Goal: Information Seeking & Learning: Learn about a topic

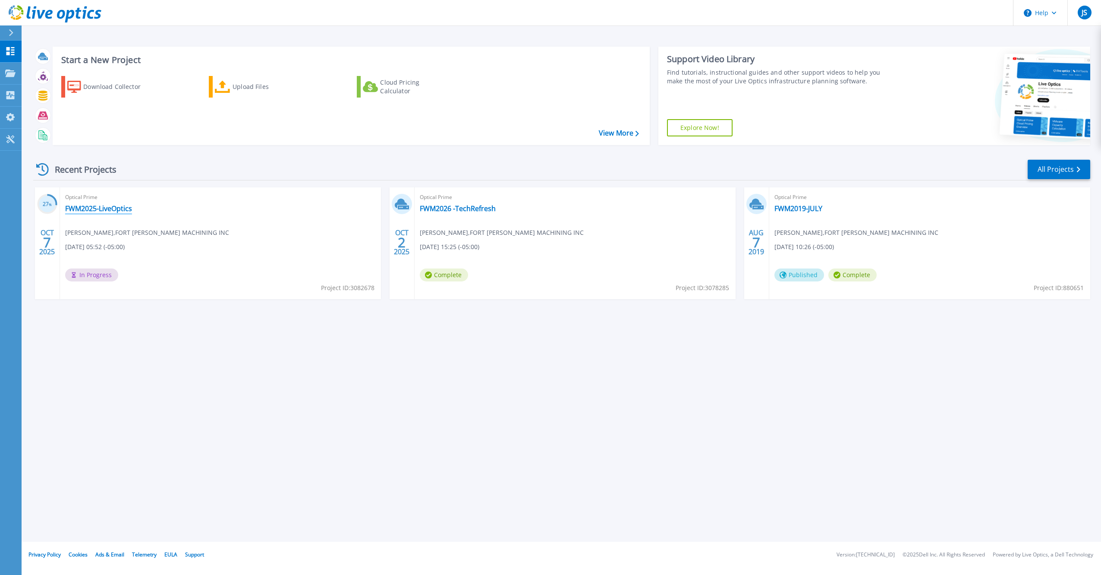
click at [91, 205] on link "FWM2025-LiveOptics" at bounding box center [98, 208] width 67 height 9
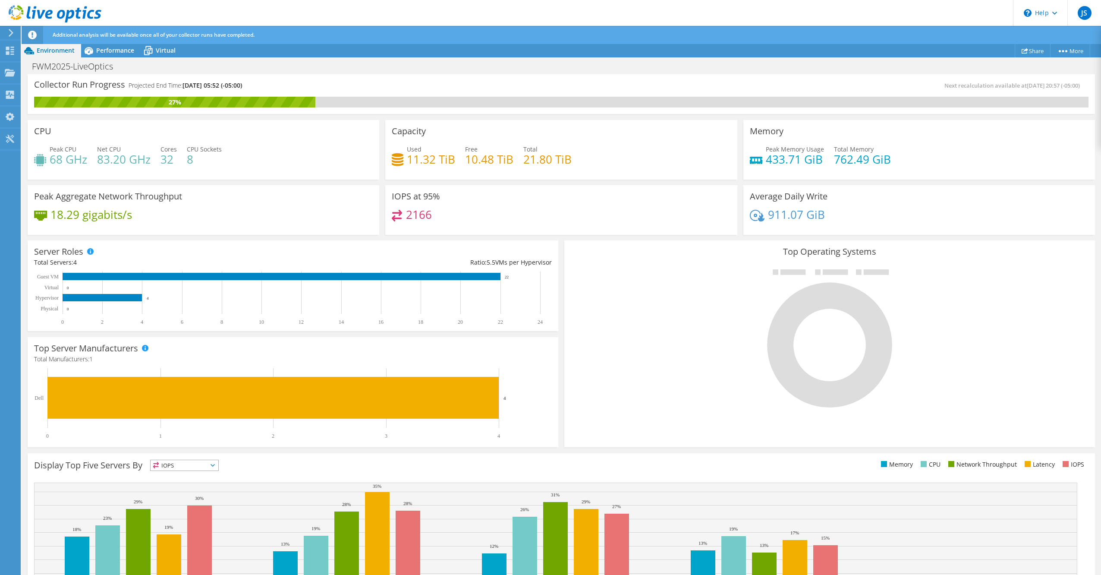
click at [216, 466] on span "IOPS" at bounding box center [185, 465] width 68 height 10
click at [181, 488] on li "Memory" at bounding box center [185, 488] width 68 height 12
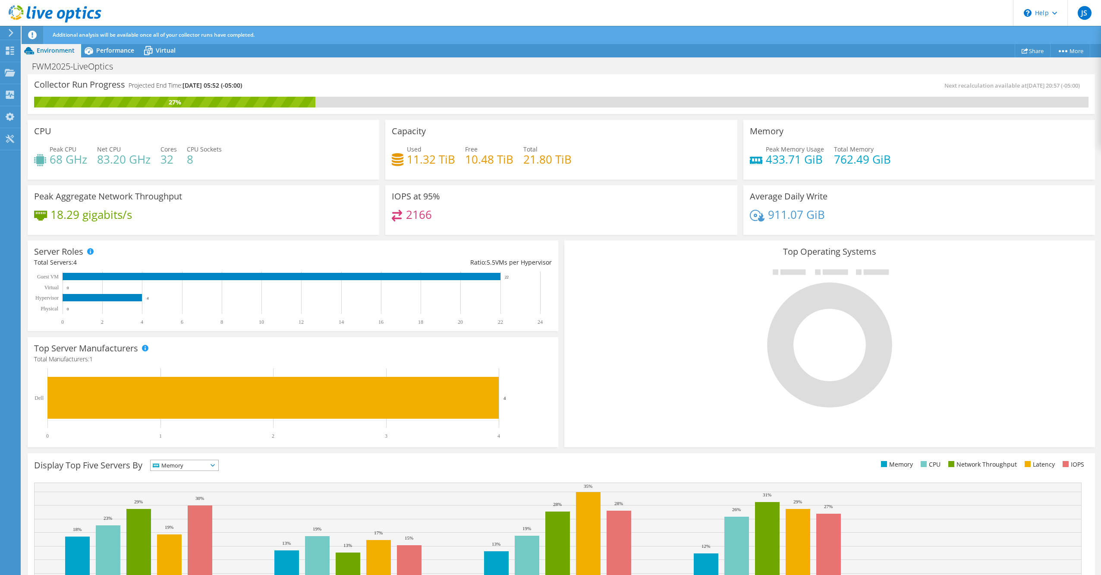
click at [215, 464] on icon at bounding box center [213, 465] width 4 height 3
click at [176, 510] on li "Network Throughput" at bounding box center [185, 513] width 68 height 12
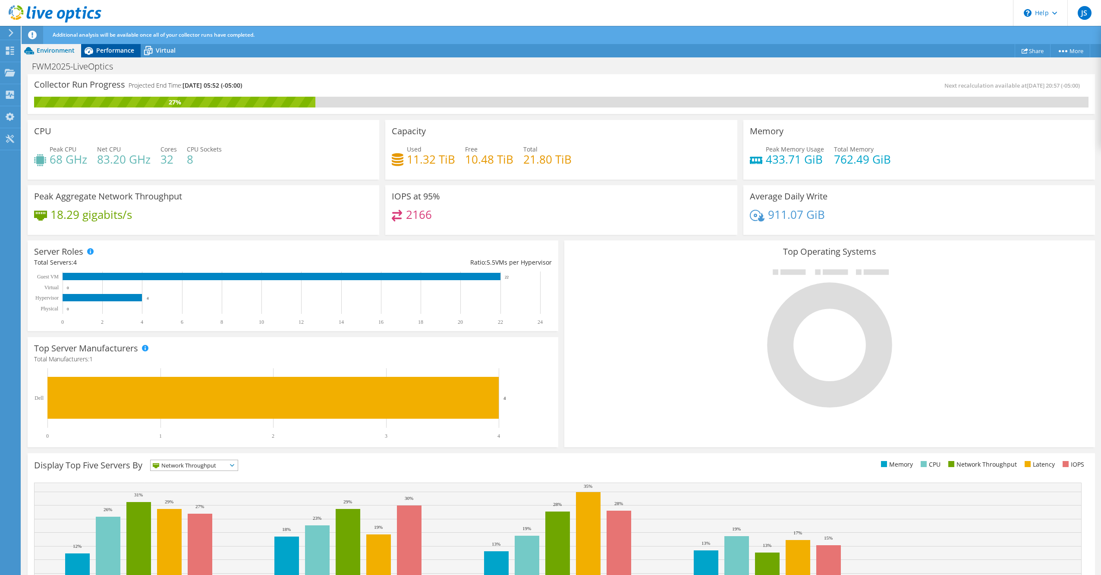
click at [119, 49] on span "Performance" at bounding box center [115, 50] width 38 height 8
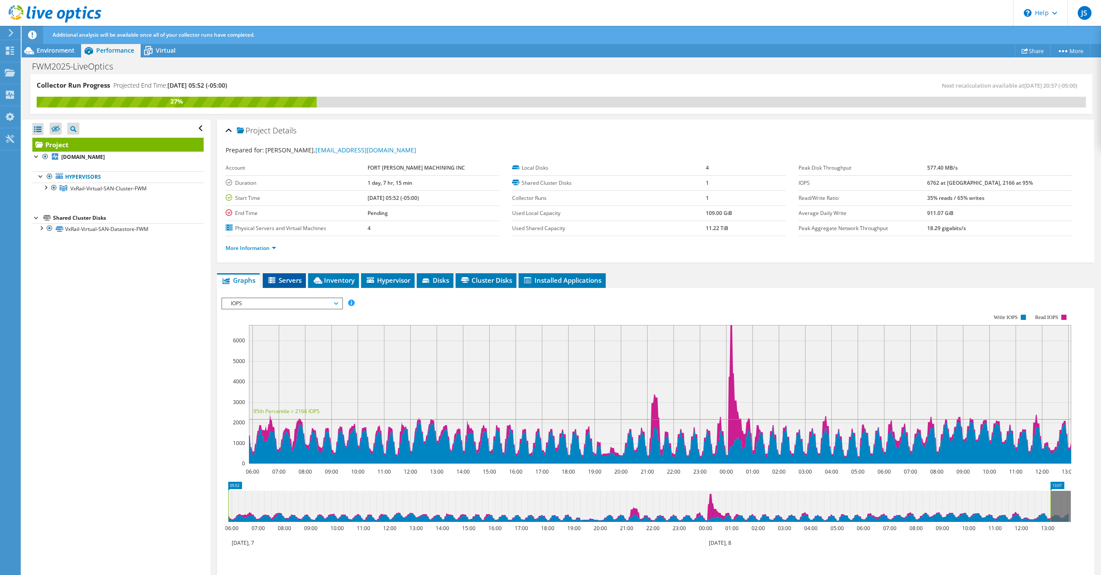
click at [290, 277] on span "Servers" at bounding box center [284, 280] width 35 height 9
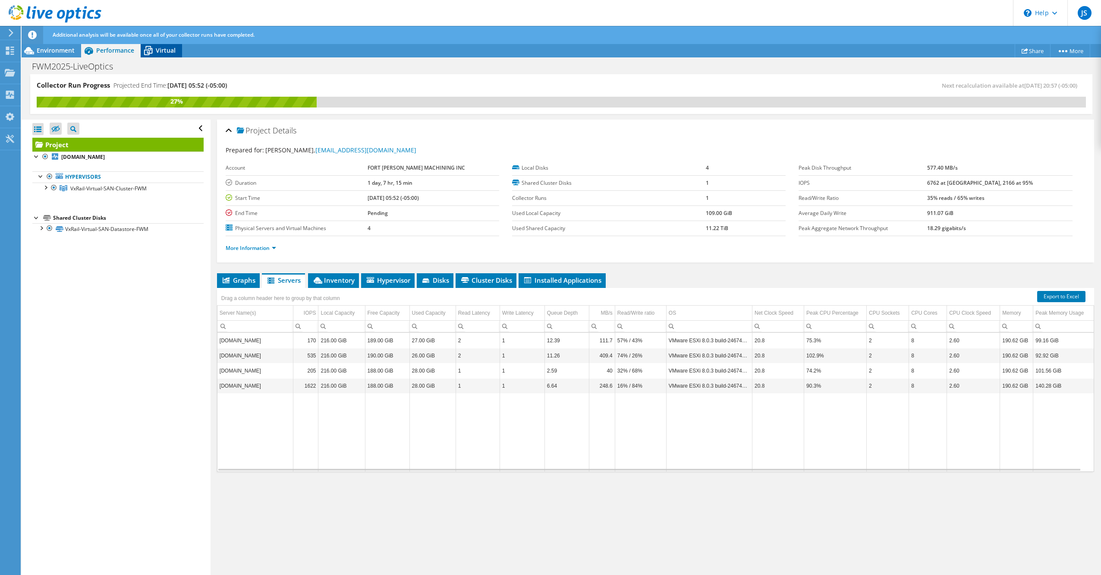
click at [159, 47] on span "Virtual" at bounding box center [166, 50] width 20 height 8
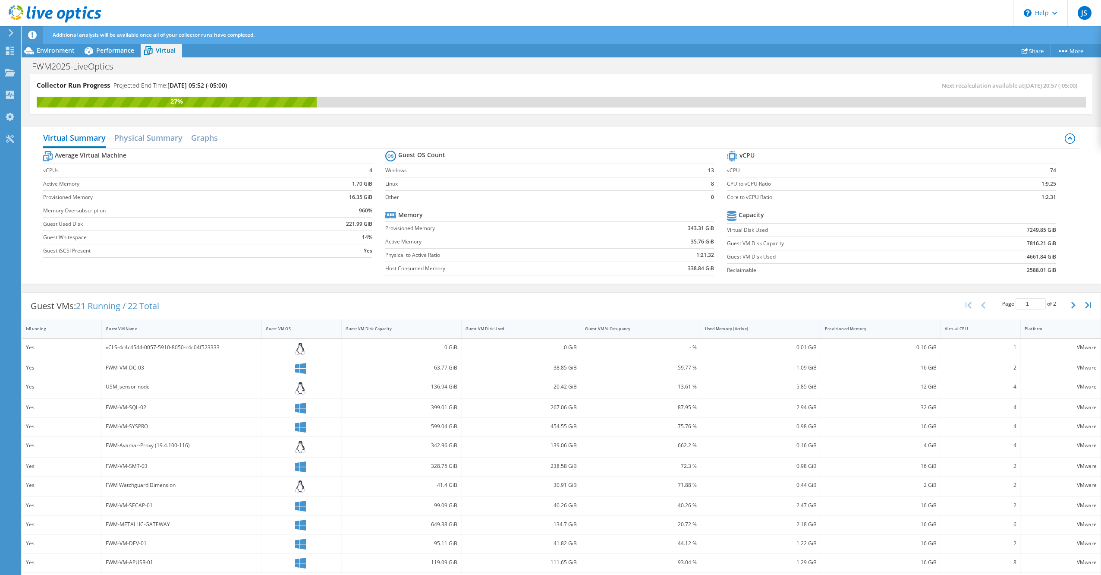
scroll to position [57, 0]
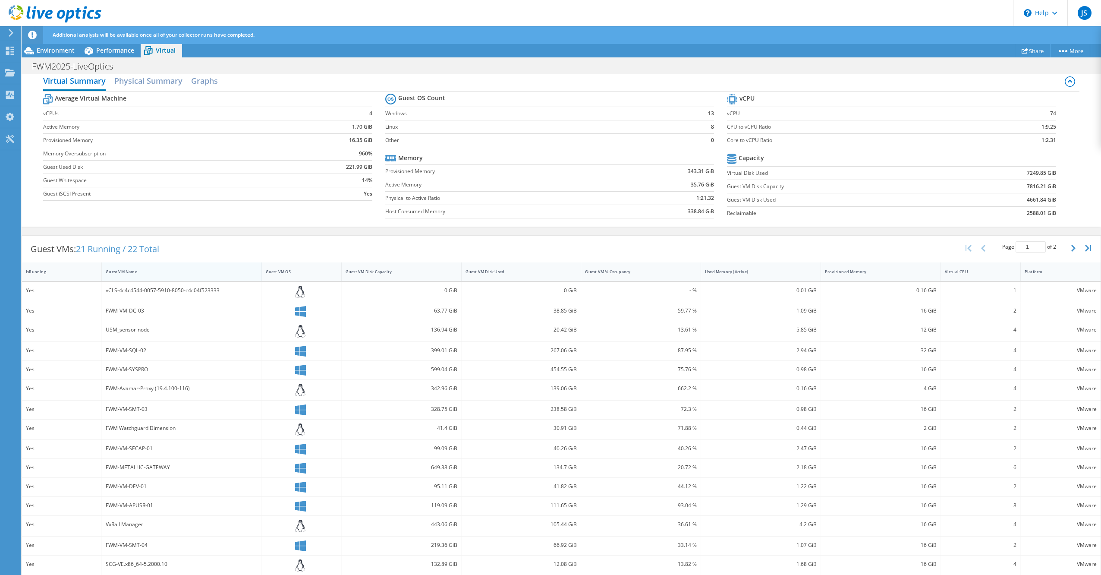
click at [122, 269] on div "Guest VM Name" at bounding box center [176, 272] width 141 height 6
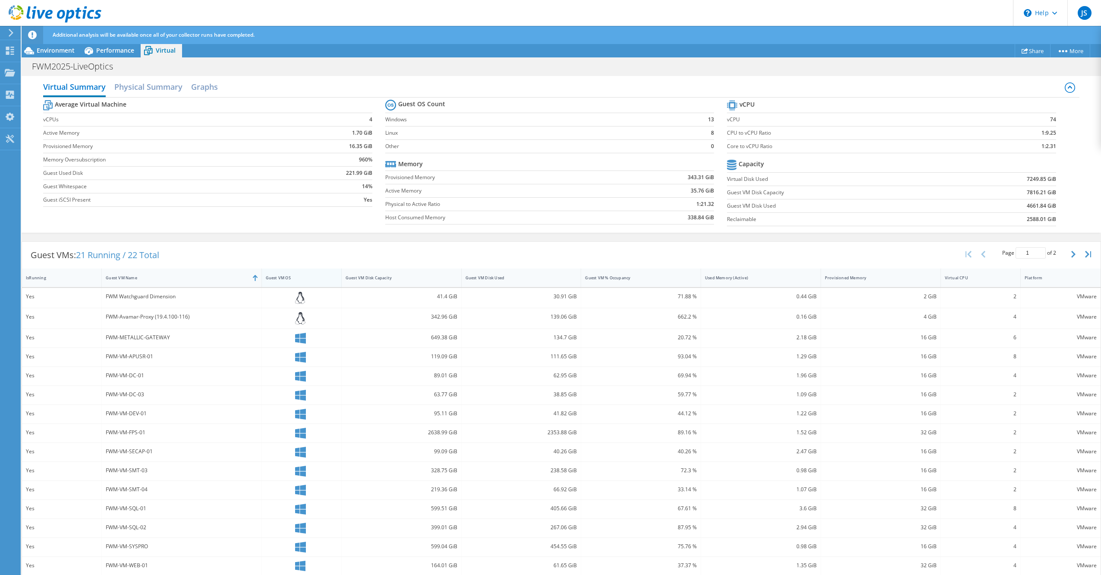
click at [273, 275] on div "Guest VM OS" at bounding box center [296, 278] width 61 height 6
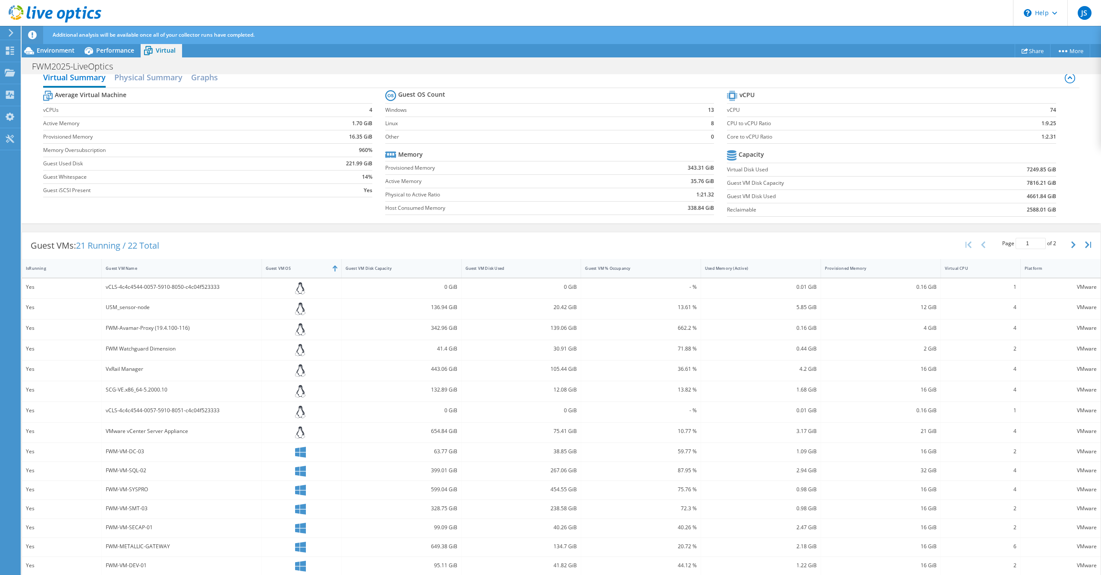
scroll to position [0, 0]
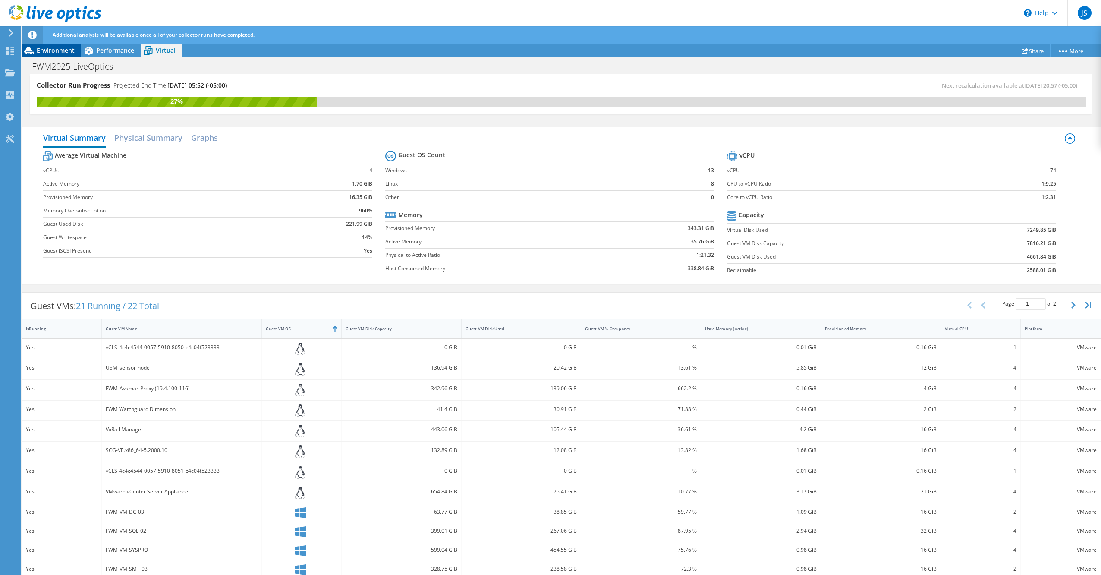
click at [60, 47] on span "Environment" at bounding box center [56, 50] width 38 height 8
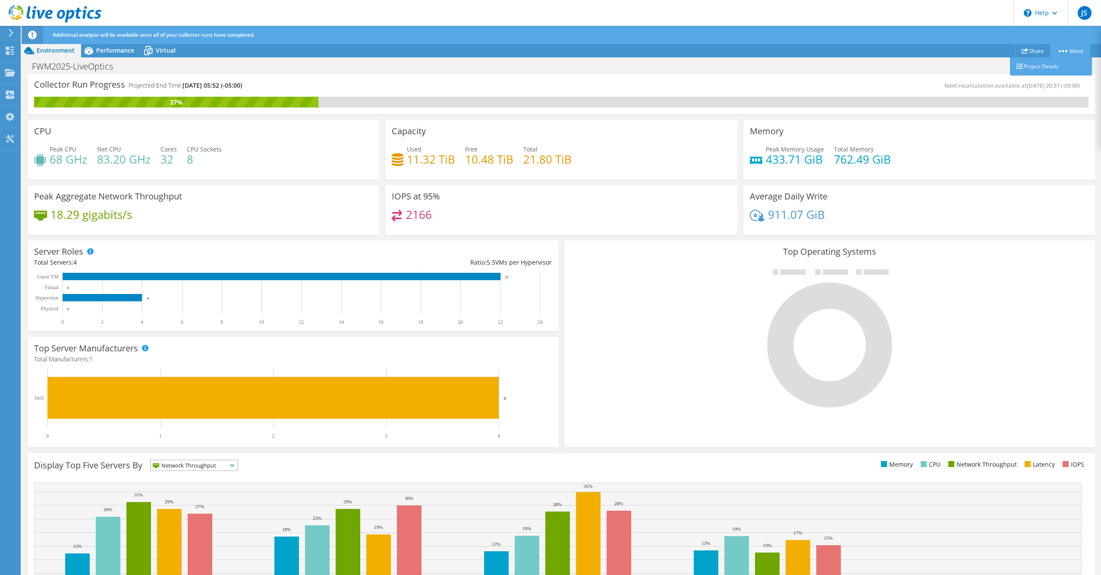
click at [1074, 48] on link "More" at bounding box center [1070, 50] width 40 height 13
click at [1051, 66] on link "Project Details" at bounding box center [1051, 66] width 82 height 18
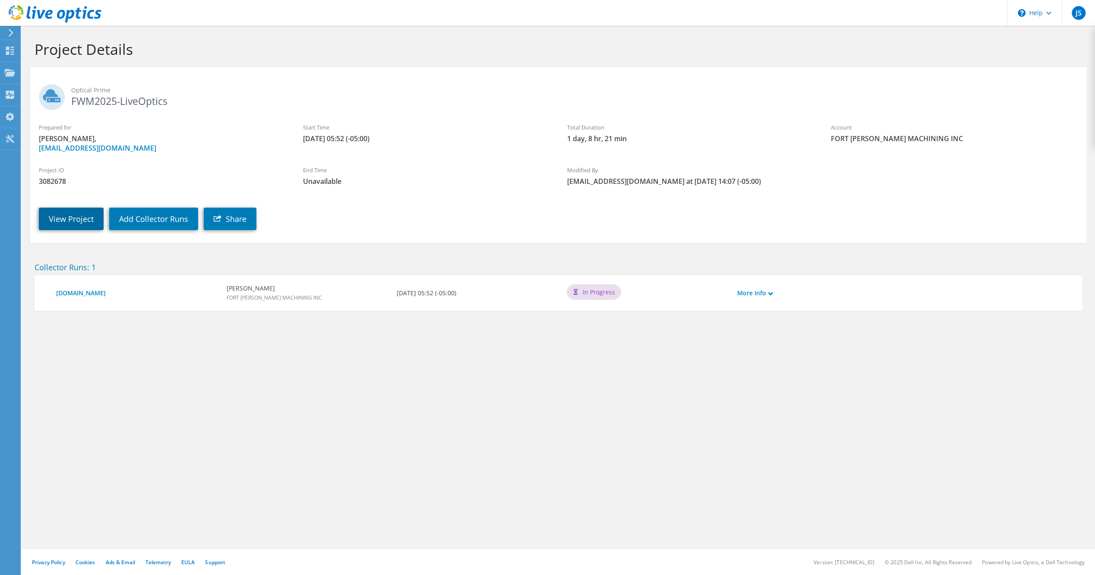
click at [80, 222] on link "View Project" at bounding box center [71, 219] width 65 height 22
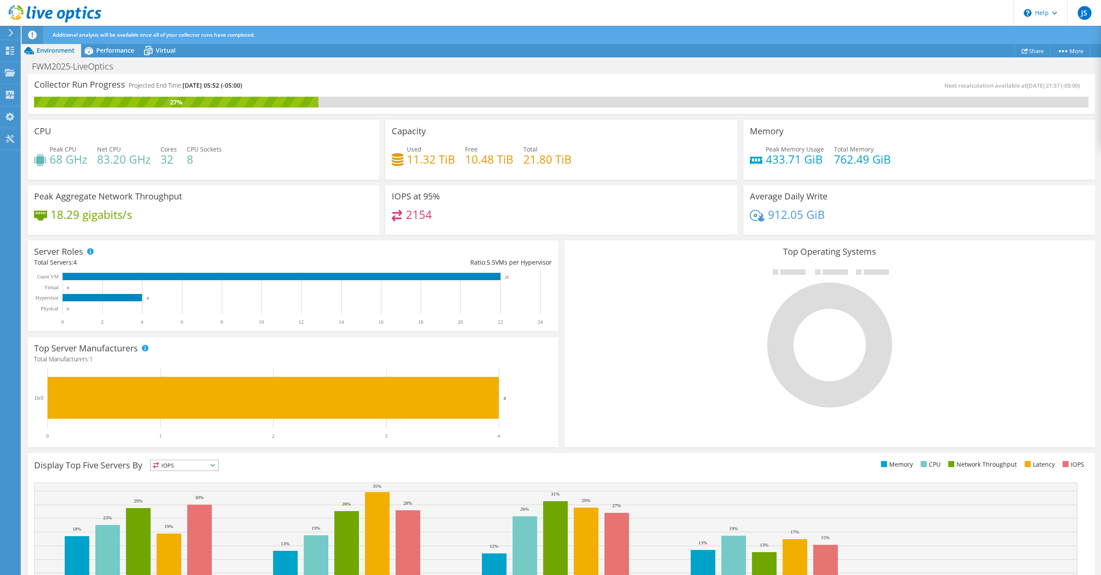
click at [102, 35] on span "Additional analysis will be available once all of your collector runs have comp…" at bounding box center [154, 34] width 202 height 7
click at [42, 137] on div "Tools" at bounding box center [32, 139] width 24 height 22
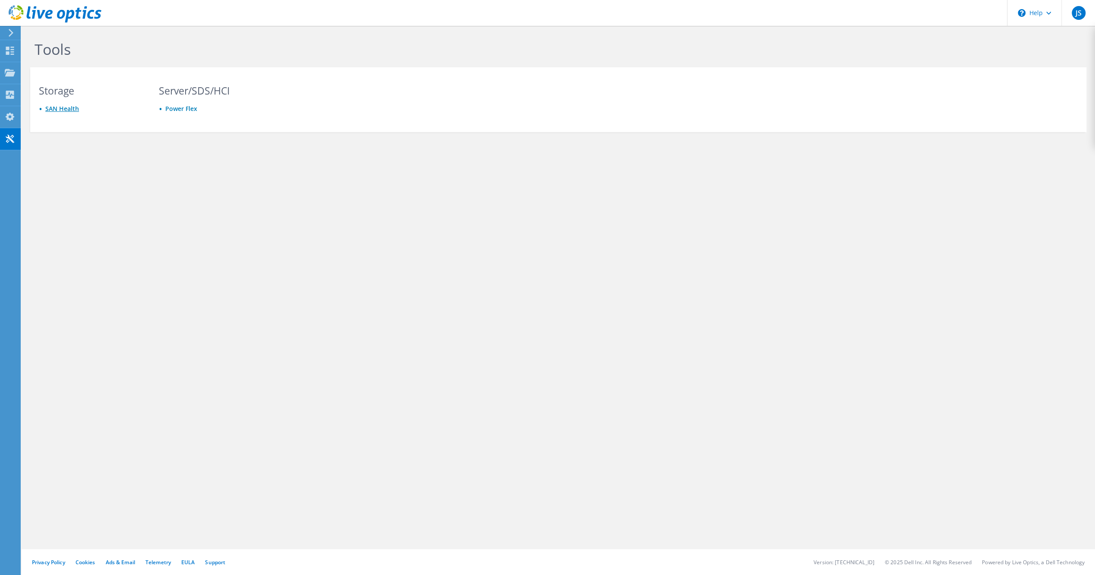
click at [66, 108] on link "SAN Health" at bounding box center [62, 108] width 34 height 8
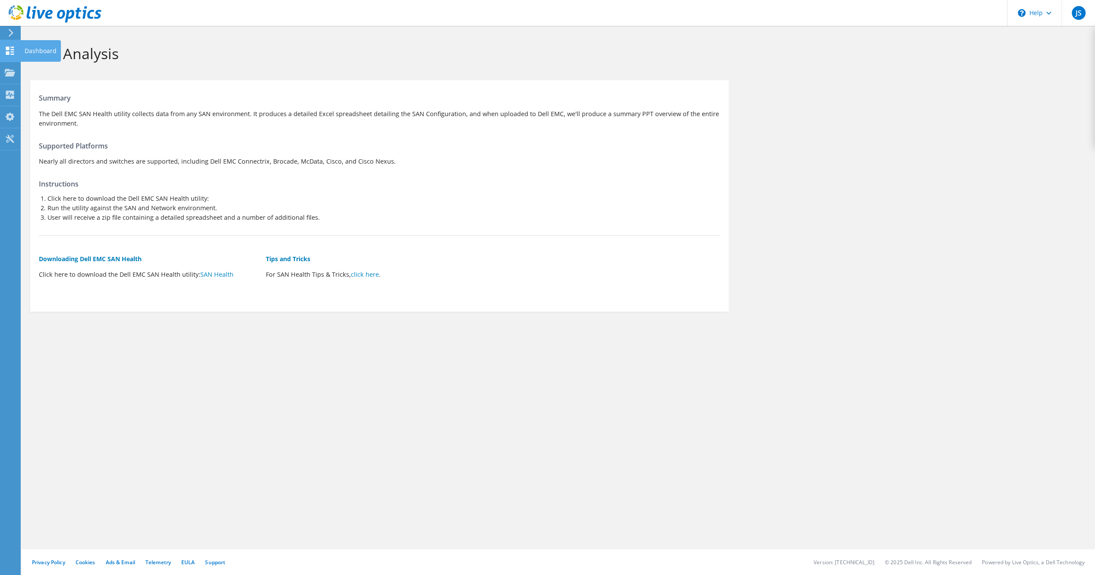
click at [7, 48] on use at bounding box center [10, 51] width 8 height 8
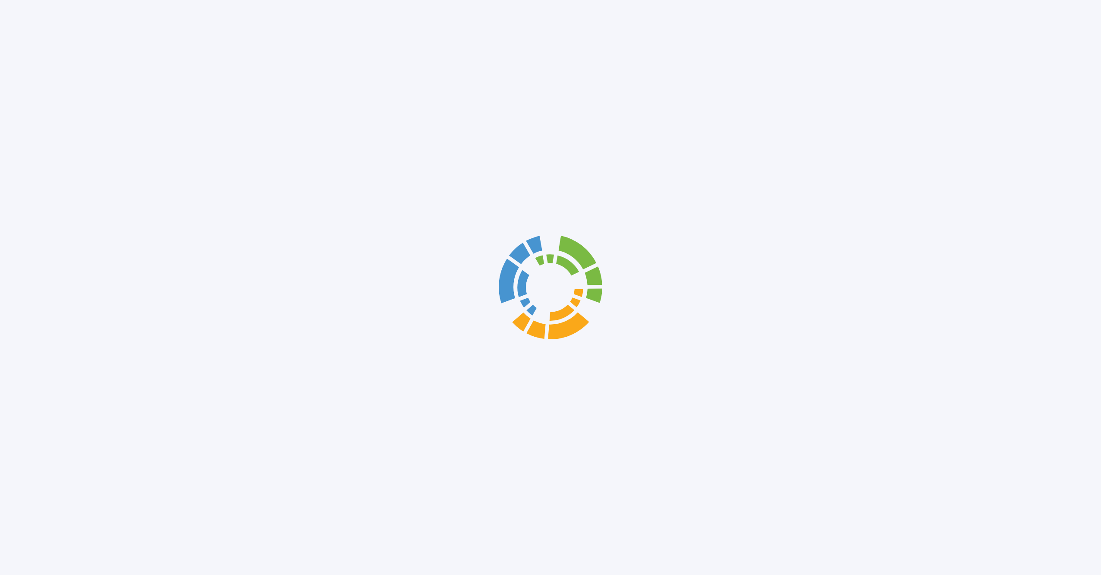
click at [37, 47] on div at bounding box center [550, 287] width 1101 height 575
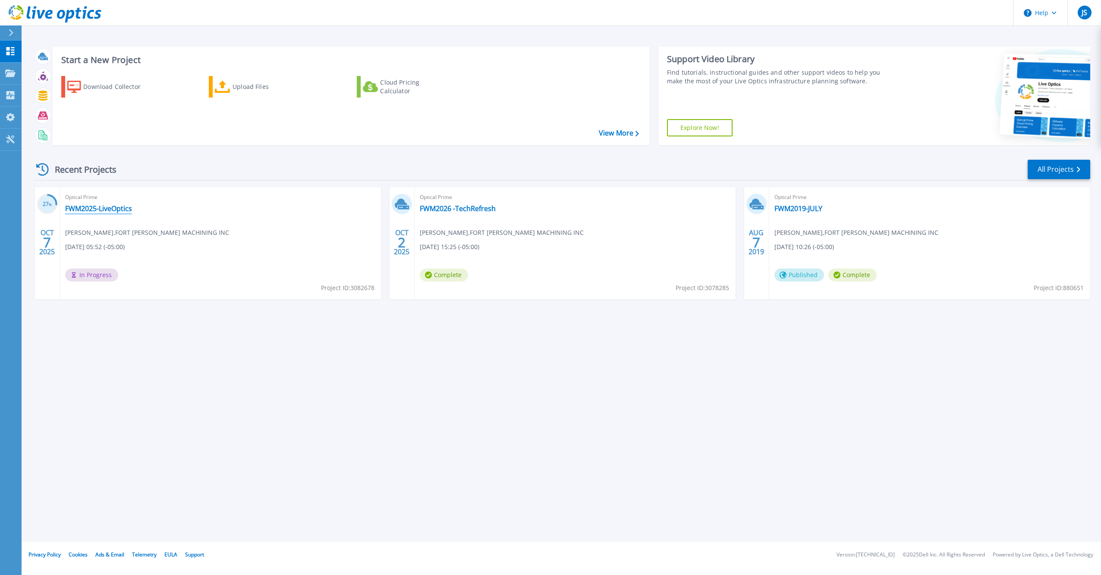
click at [101, 208] on link "FWM2025-LiveOptics" at bounding box center [98, 208] width 67 height 9
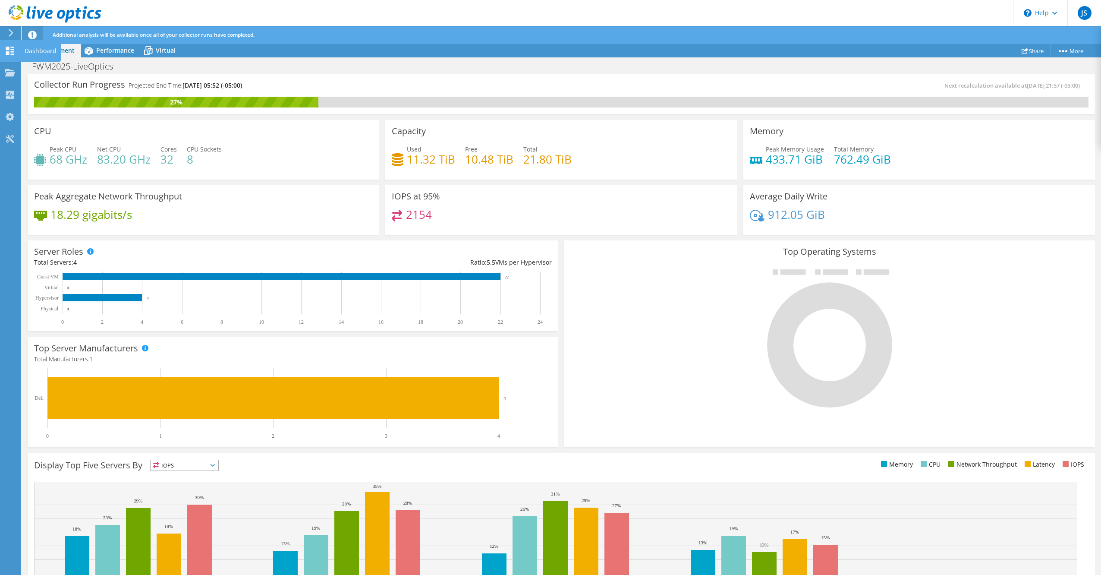
click at [12, 49] on use at bounding box center [10, 51] width 8 height 8
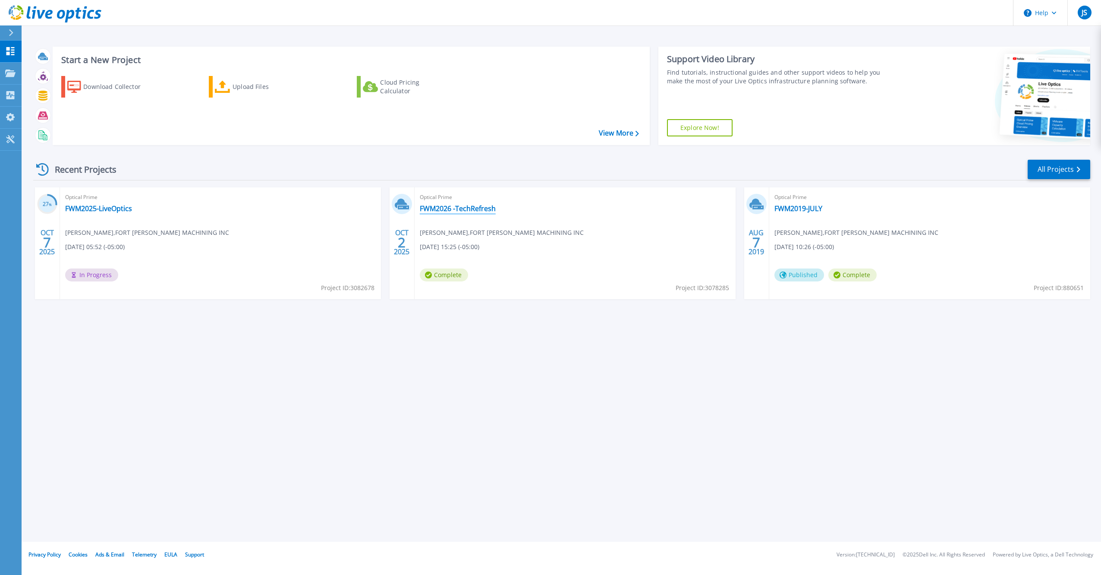
click at [473, 204] on link "FWM2026 -TechRefresh" at bounding box center [458, 208] width 76 height 9
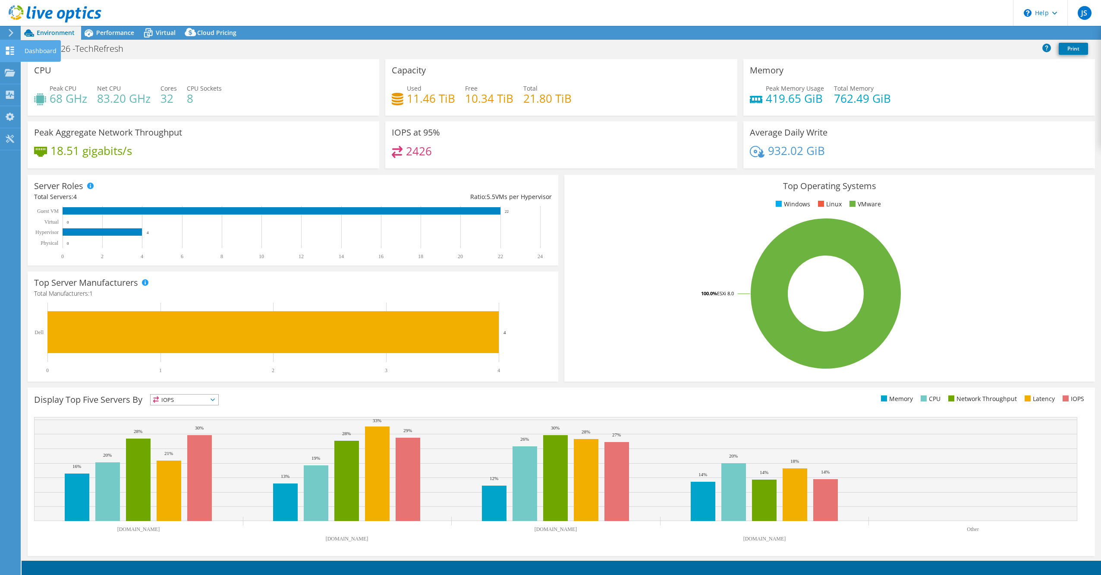
select select "USEast"
select select "USD"
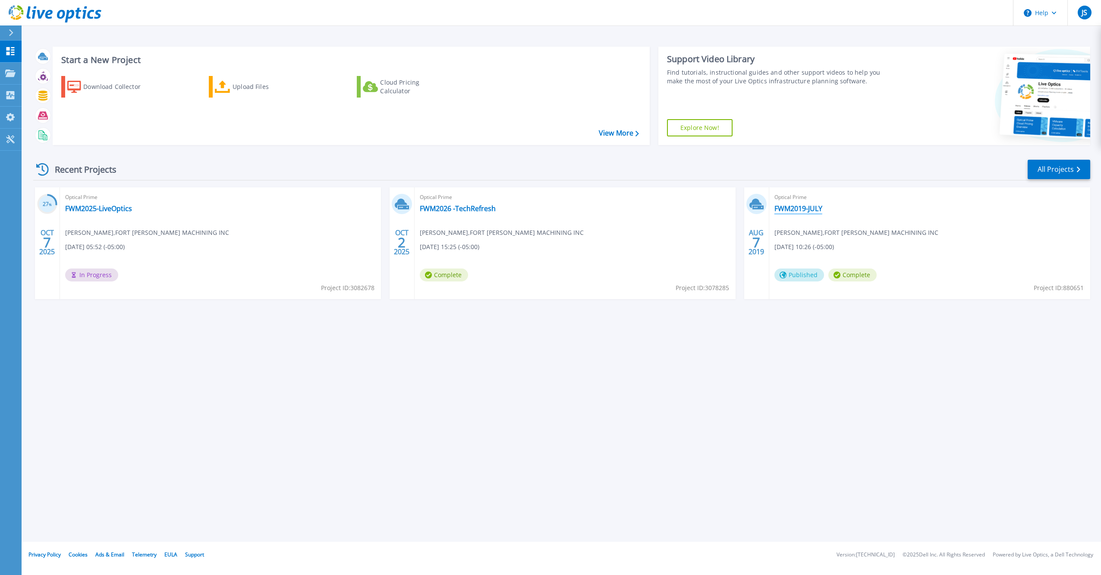
click at [802, 209] on link "FWM2019-JULY" at bounding box center [799, 208] width 48 height 9
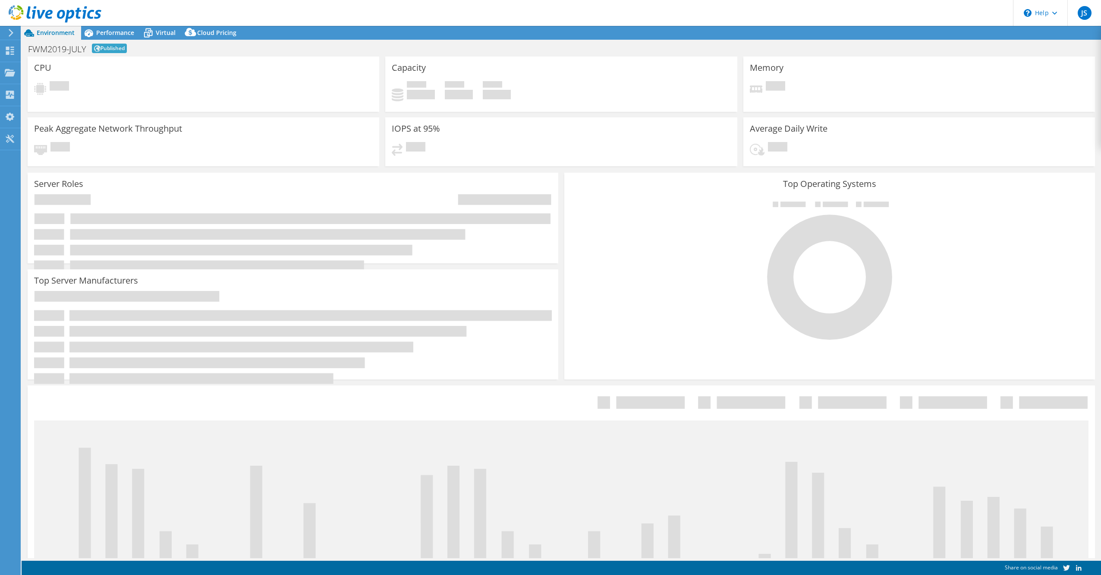
select select "USD"
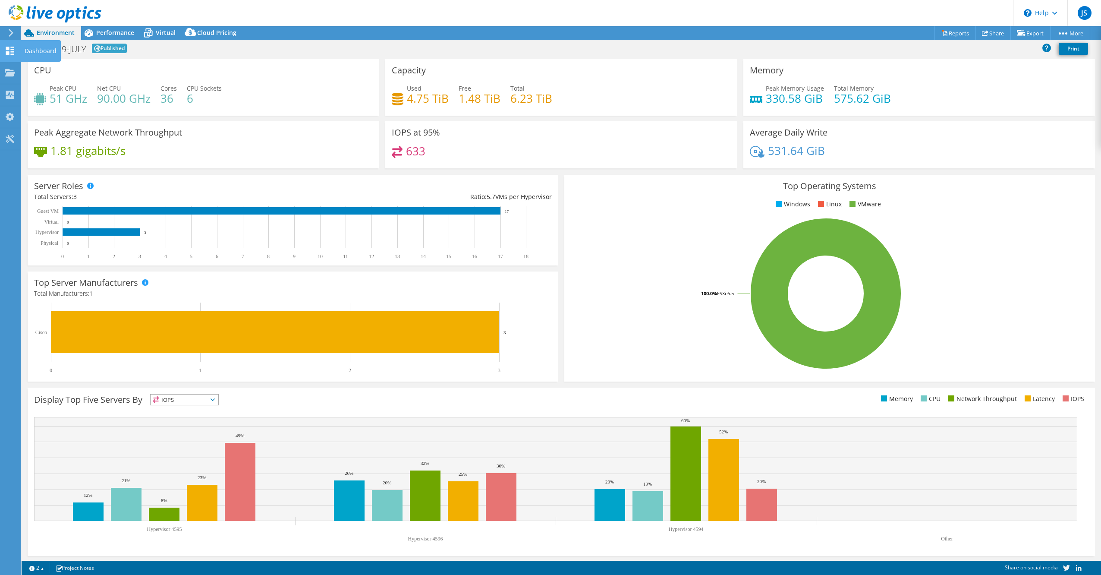
click at [43, 47] on div "Dashboard" at bounding box center [40, 51] width 41 height 22
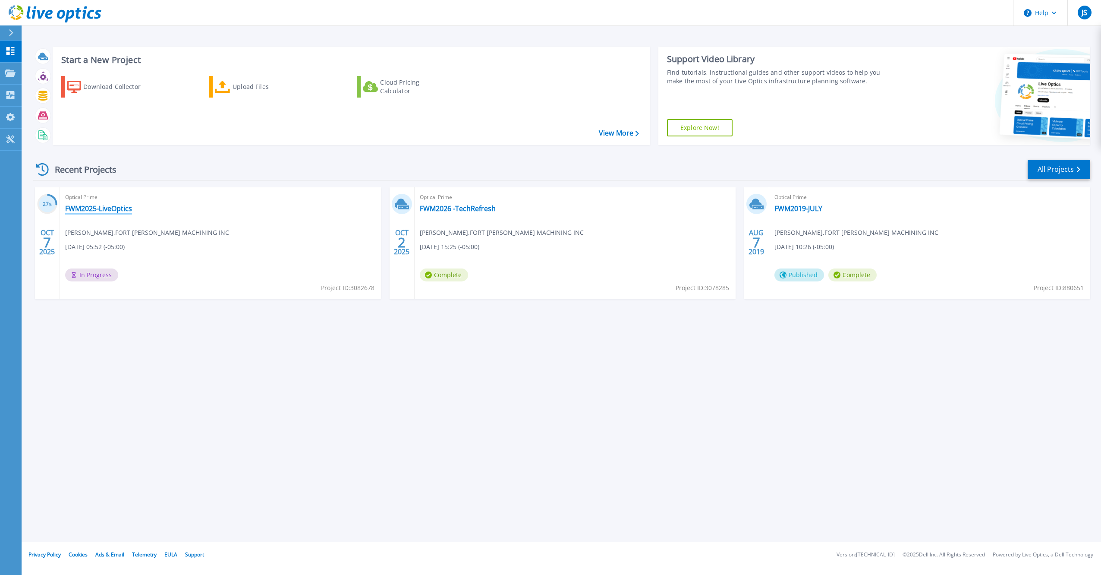
click at [114, 207] on link "FWM2025-LiveOptics" at bounding box center [98, 208] width 67 height 9
